Goal: Navigation & Orientation: Find specific page/section

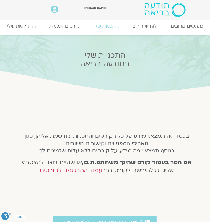
click at [0, 0] on icon at bounding box center [0, 0] width 0 height 0
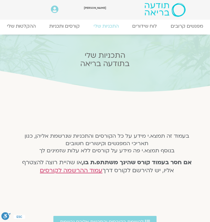
drag, startPoint x: 172, startPoint y: 214, endPoint x: 192, endPoint y: 131, distance: 85.5
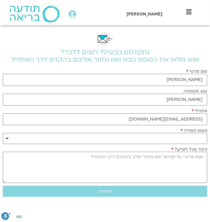
click at [0, 0] on icon at bounding box center [0, 0] width 0 height 0
click at [0, 0] on span at bounding box center [0, 0] width 0 height 0
click at [0, 0] on link "התכניות שלי" at bounding box center [0, 0] width 0 height 0
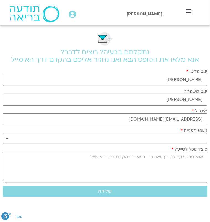
click at [0, 0] on link "התכניות שלי" at bounding box center [0, 0] width 0 height 0
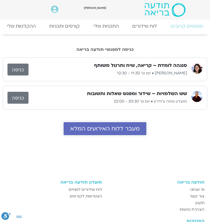
click at [92, 126] on span "מעבר ללוח האירועים המלא" at bounding box center [104, 129] width 69 height 6
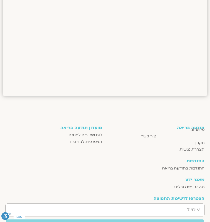
scroll to position [400, 0]
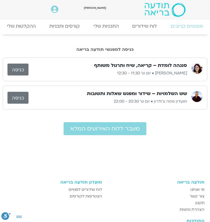
drag, startPoint x: 0, startPoint y: 0, endPoint x: 98, endPoint y: 30, distance: 102.9
click at [0, 0] on link "מפגשים קרובים" at bounding box center [0, 0] width 0 height 0
click at [19, 92] on link "כניסה" at bounding box center [17, 98] width 21 height 12
click at [21, 127] on div "מעבר ללוח האירועים המלא" at bounding box center [105, 128] width 204 height 19
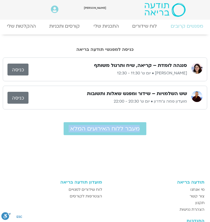
click at [21, 127] on div "מעבר ללוח האירועים המלא" at bounding box center [105, 128] width 204 height 19
